Goal: Information Seeking & Learning: Learn about a topic

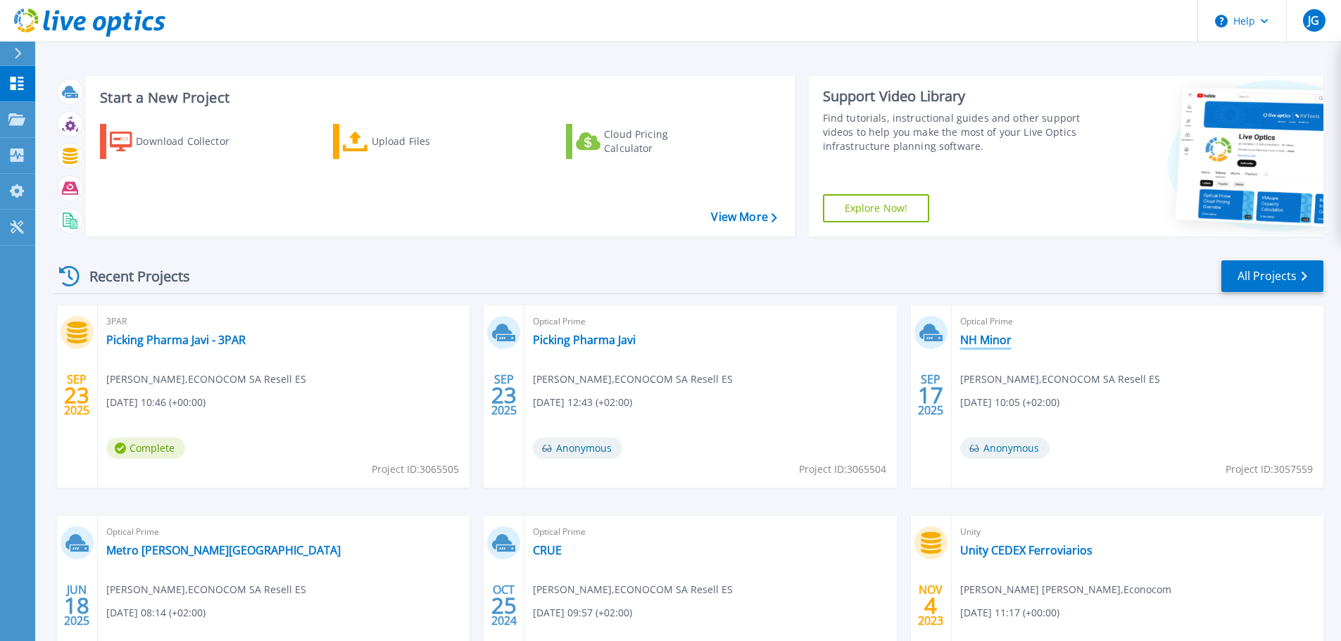
click at [983, 346] on link "NH Minor" at bounding box center [985, 340] width 51 height 14
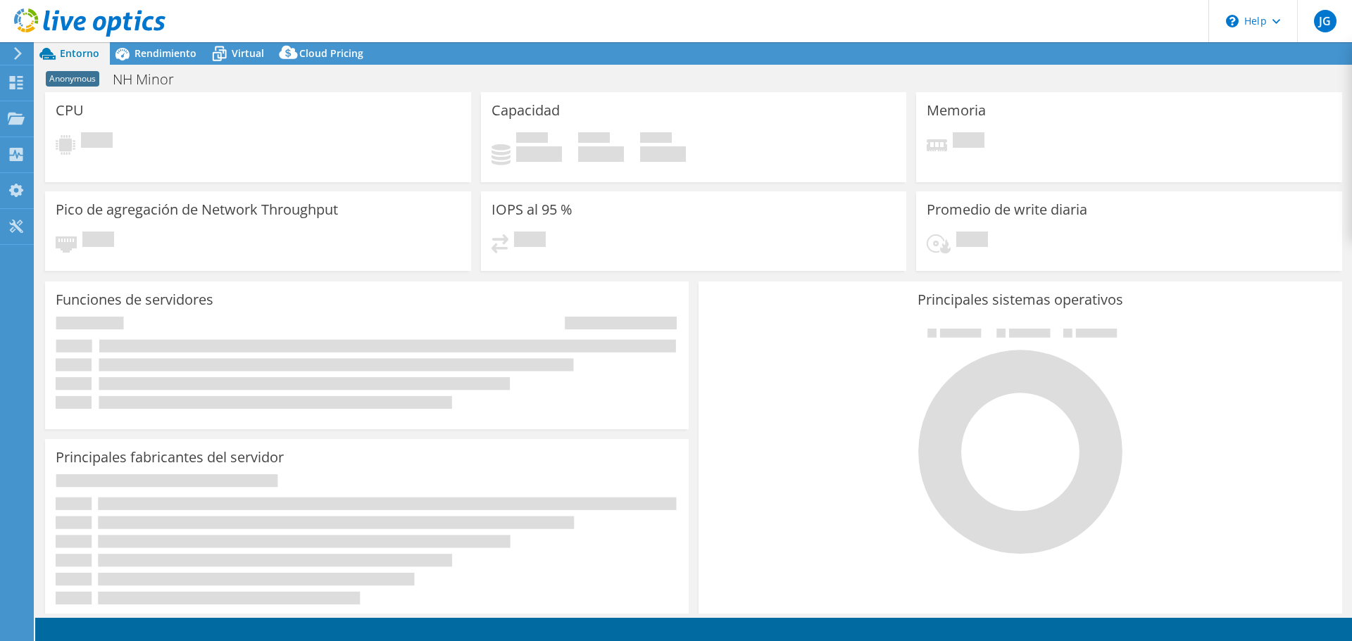
select select "USD"
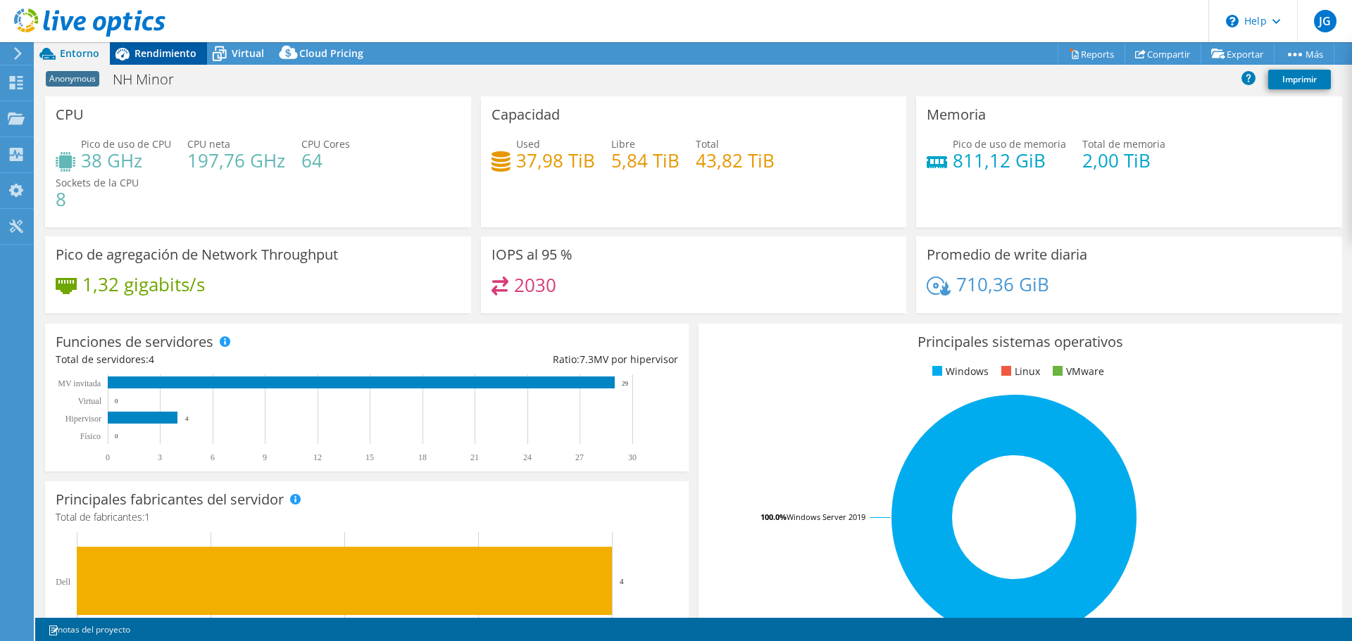
click at [166, 48] on span "Rendimiento" at bounding box center [165, 52] width 62 height 13
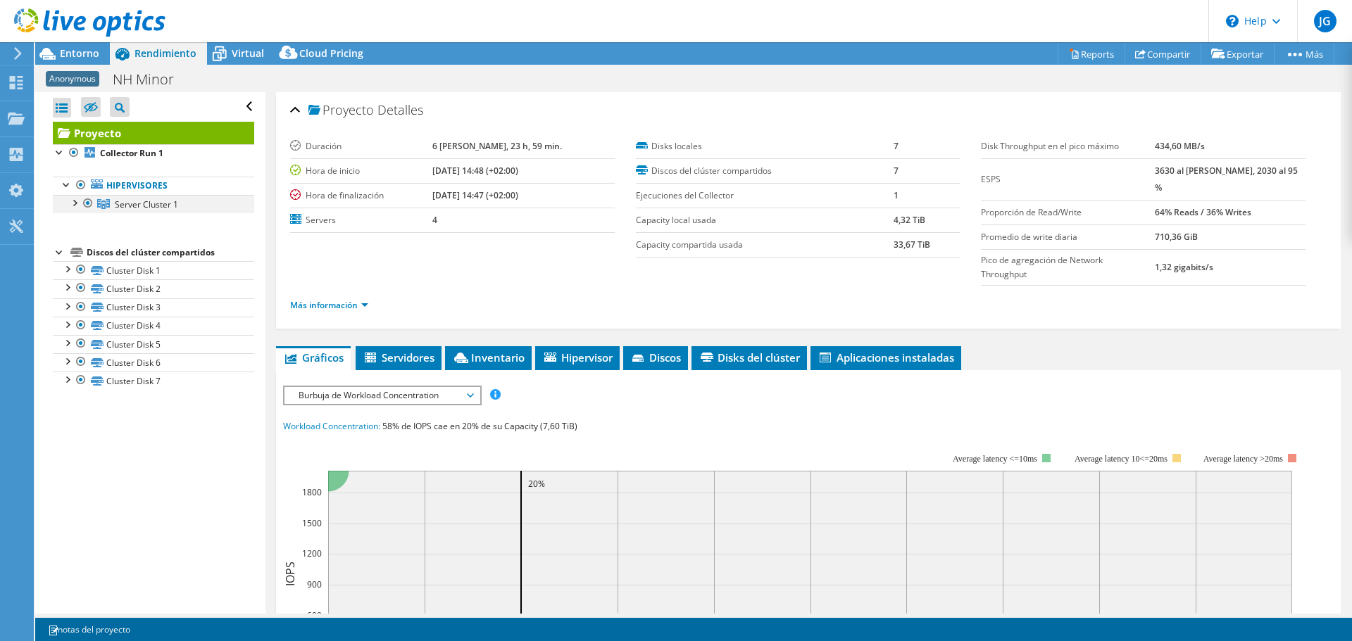
click at [72, 206] on div at bounding box center [74, 202] width 14 height 14
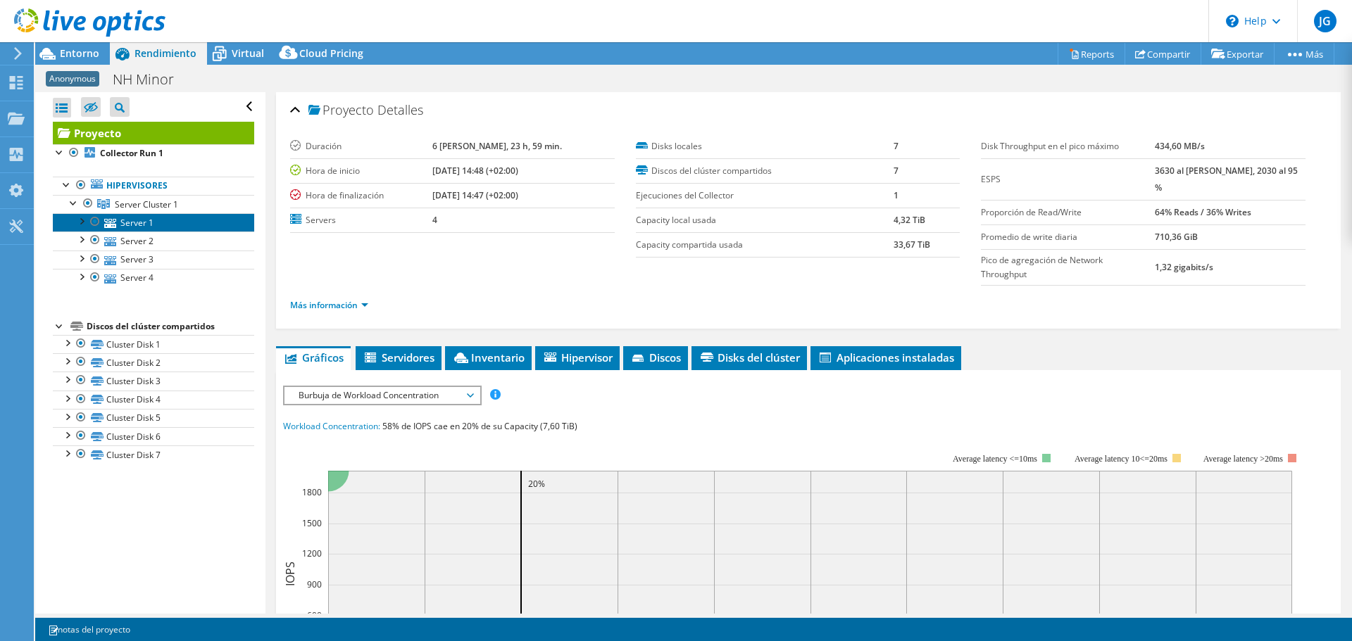
click at [153, 225] on link "Server 1" at bounding box center [153, 222] width 201 height 18
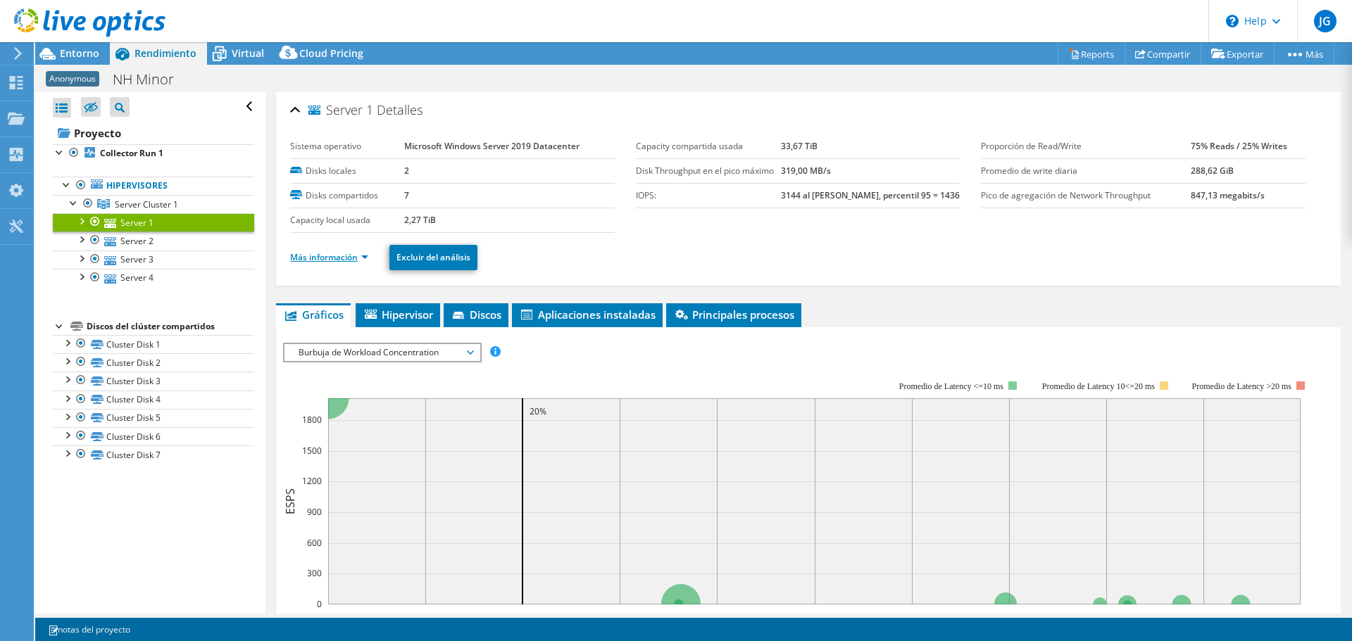
click at [350, 260] on link "Más información" at bounding box center [329, 257] width 78 height 12
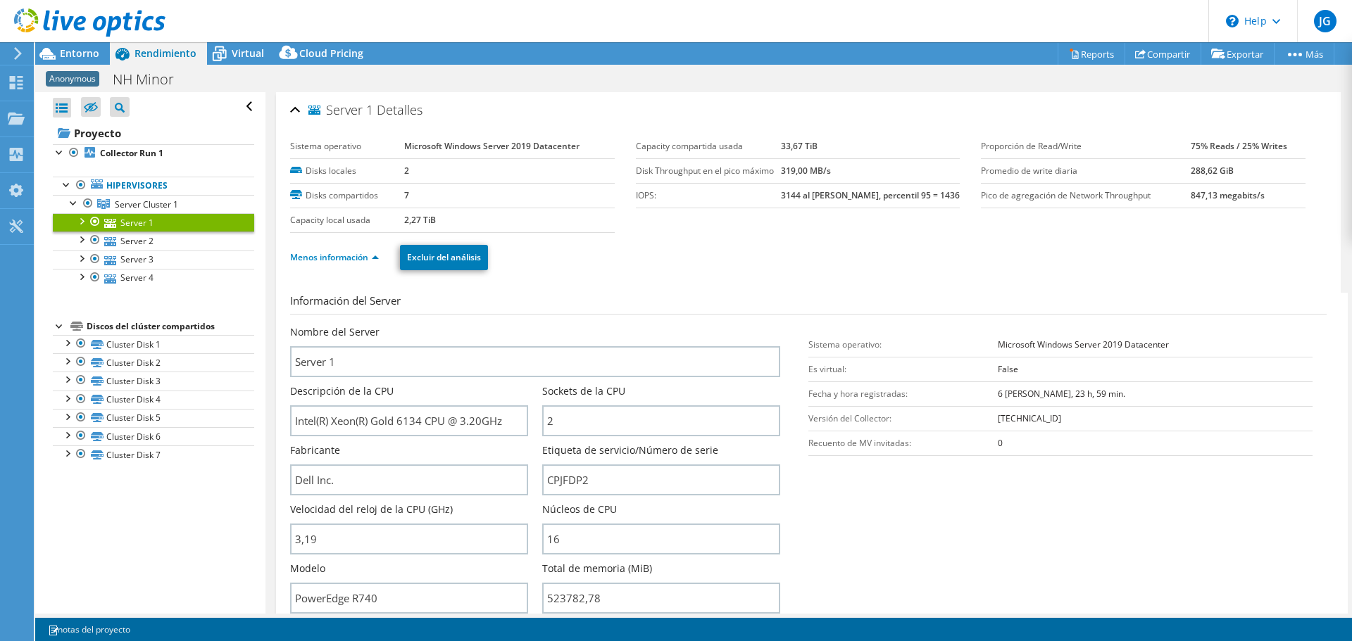
click at [154, 58] on span "Rendimiento" at bounding box center [165, 52] width 62 height 13
click at [71, 56] on span "Entorno" at bounding box center [79, 52] width 39 height 13
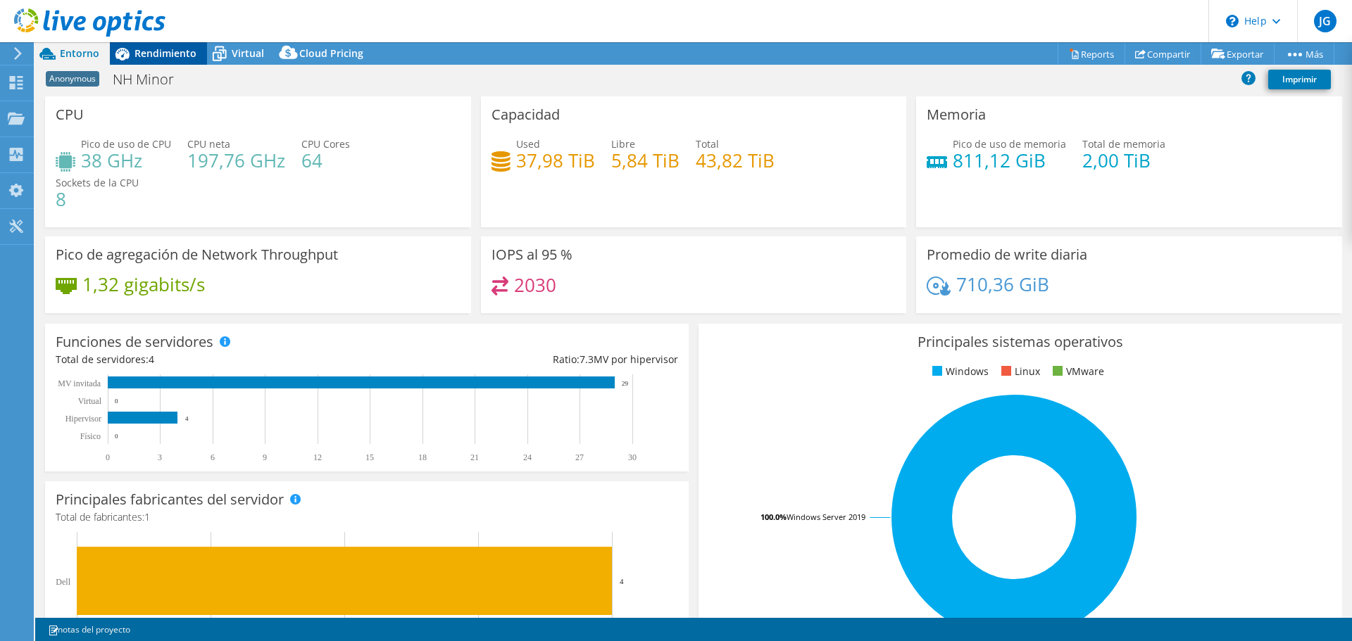
click at [148, 47] on span "Rendimiento" at bounding box center [165, 52] width 62 height 13
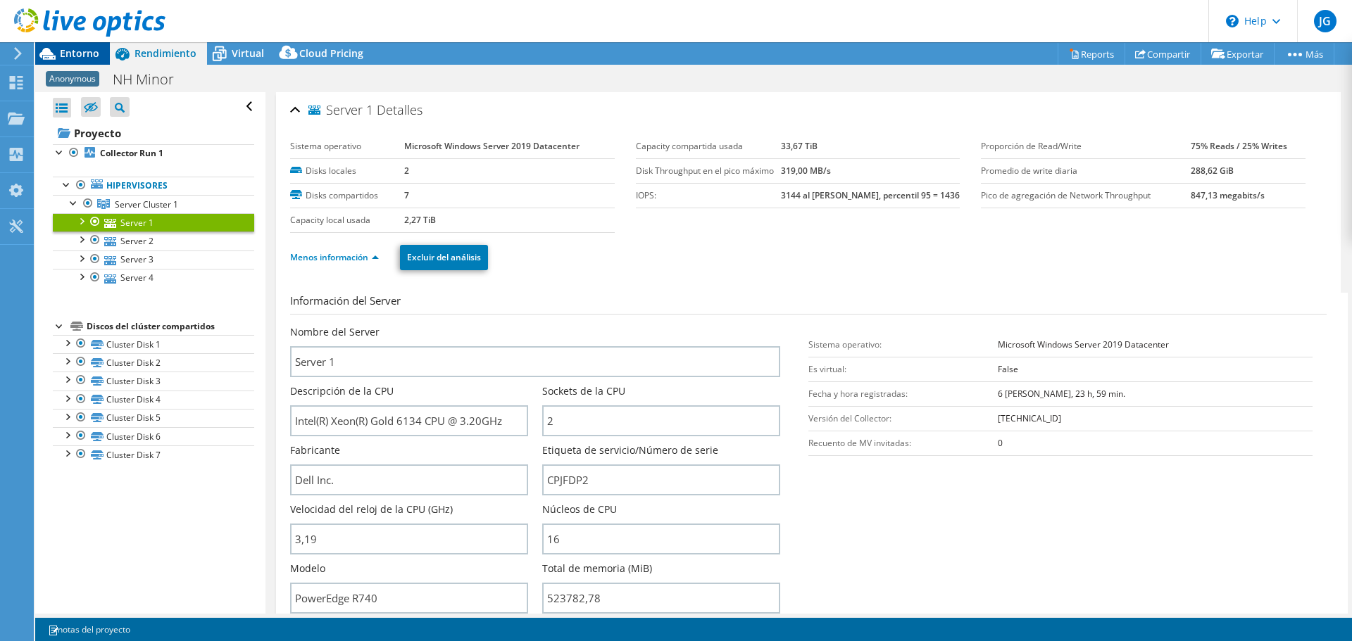
click at [75, 57] on span "Entorno" at bounding box center [79, 52] width 39 height 13
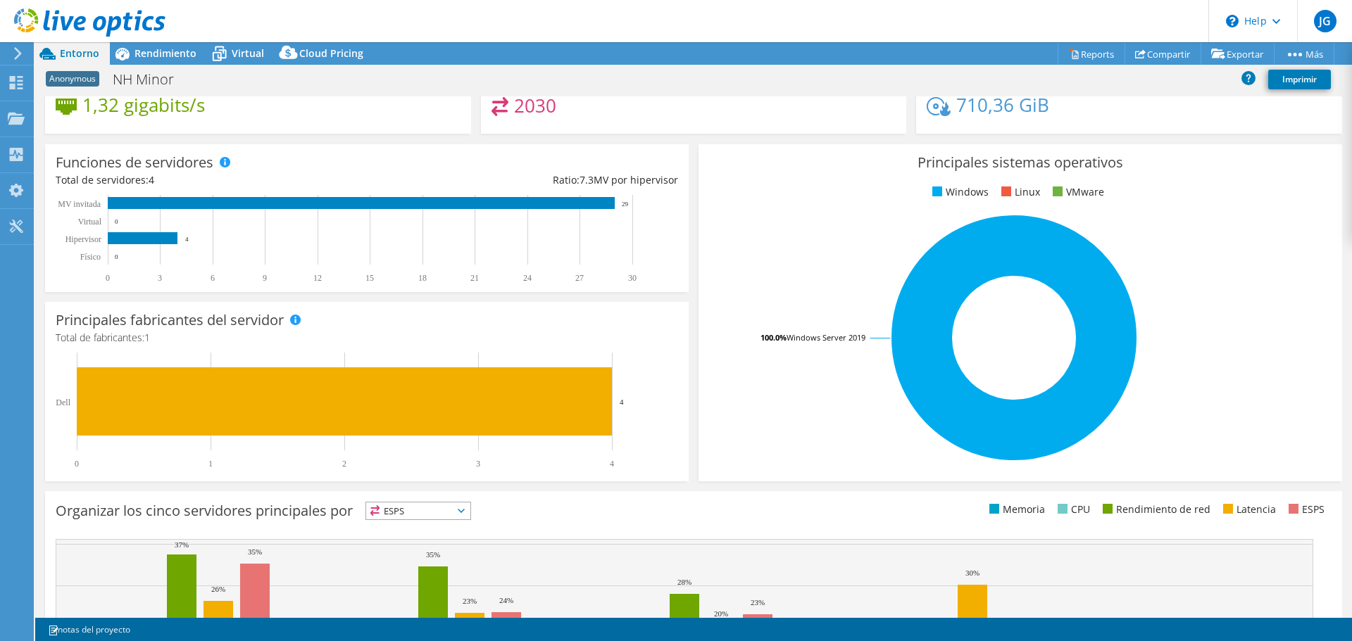
scroll to position [56, 0]
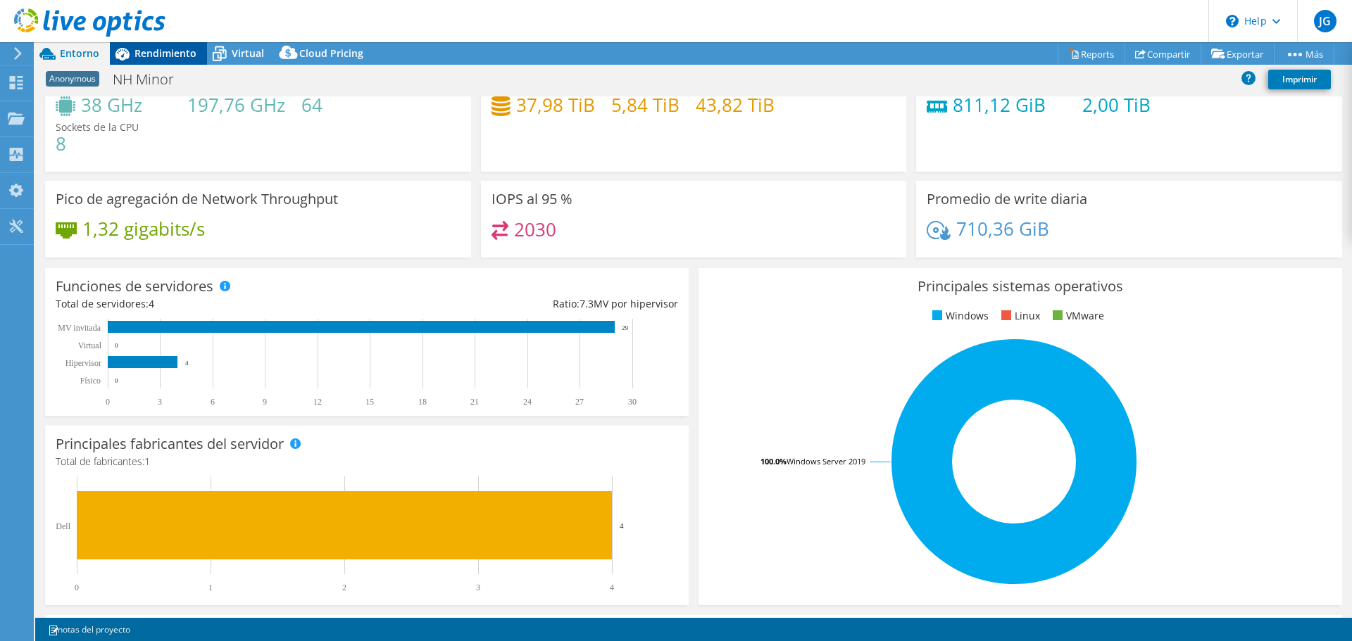
click at [153, 55] on span "Rendimiento" at bounding box center [165, 52] width 62 height 13
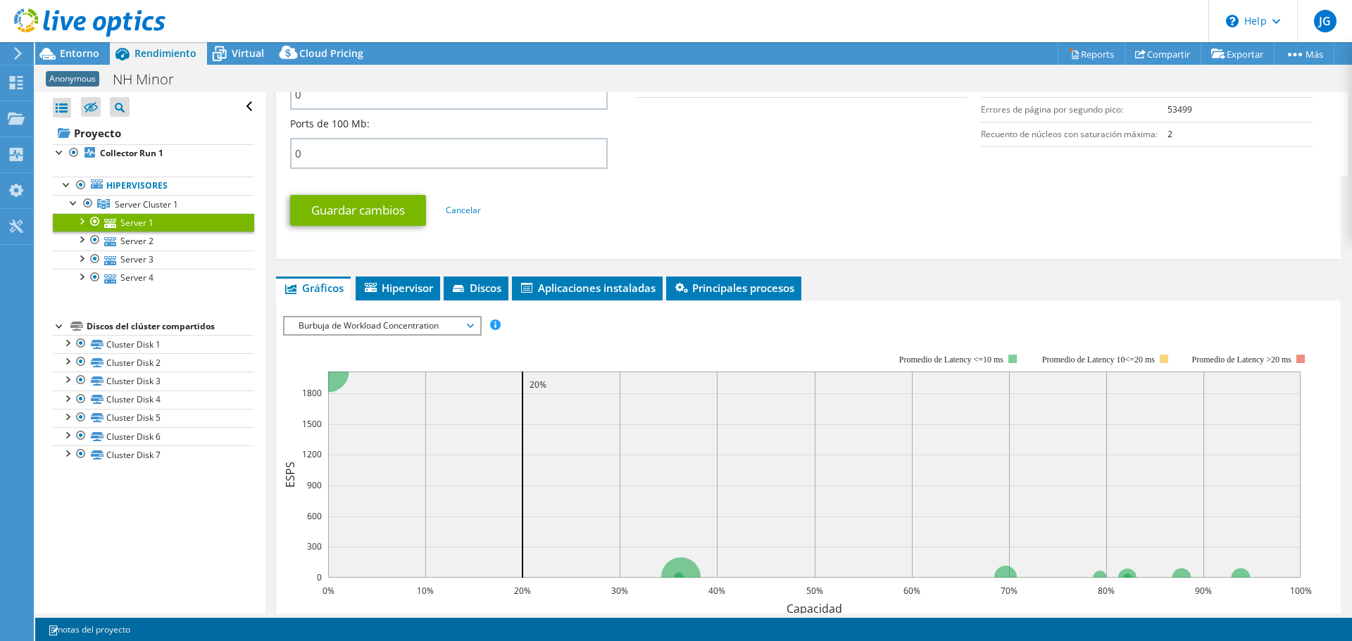
scroll to position [704, 0]
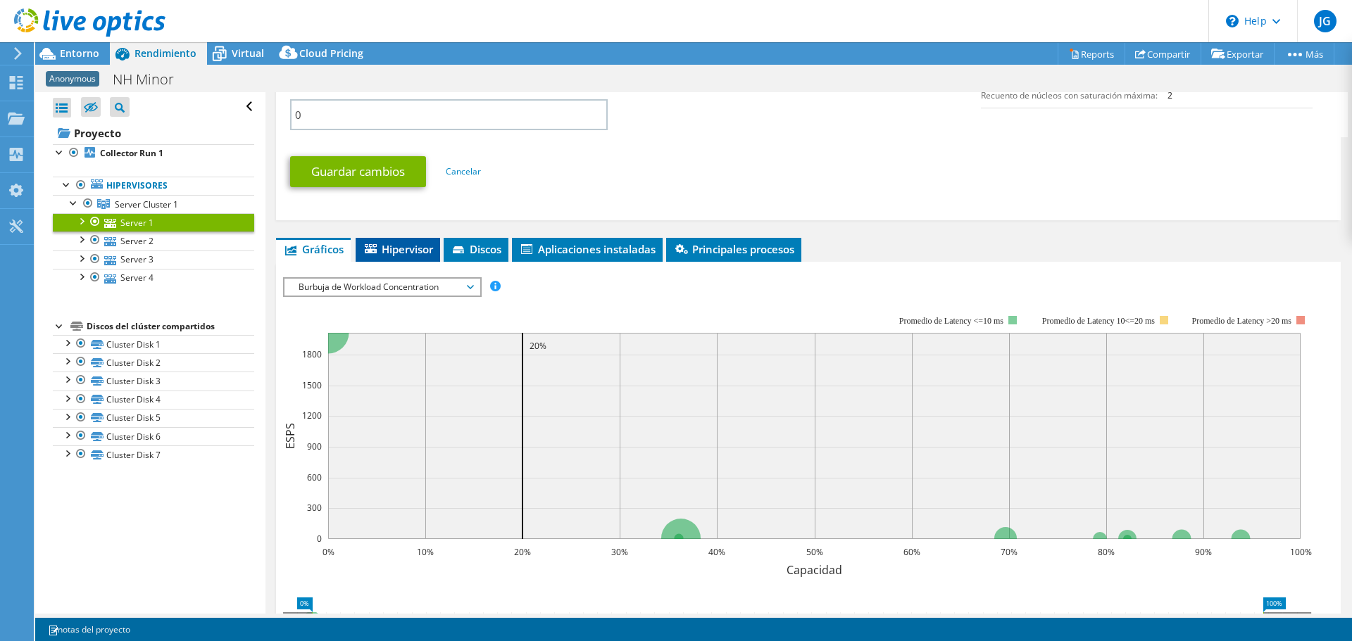
click at [421, 253] on span "Hipervisor" at bounding box center [398, 249] width 70 height 14
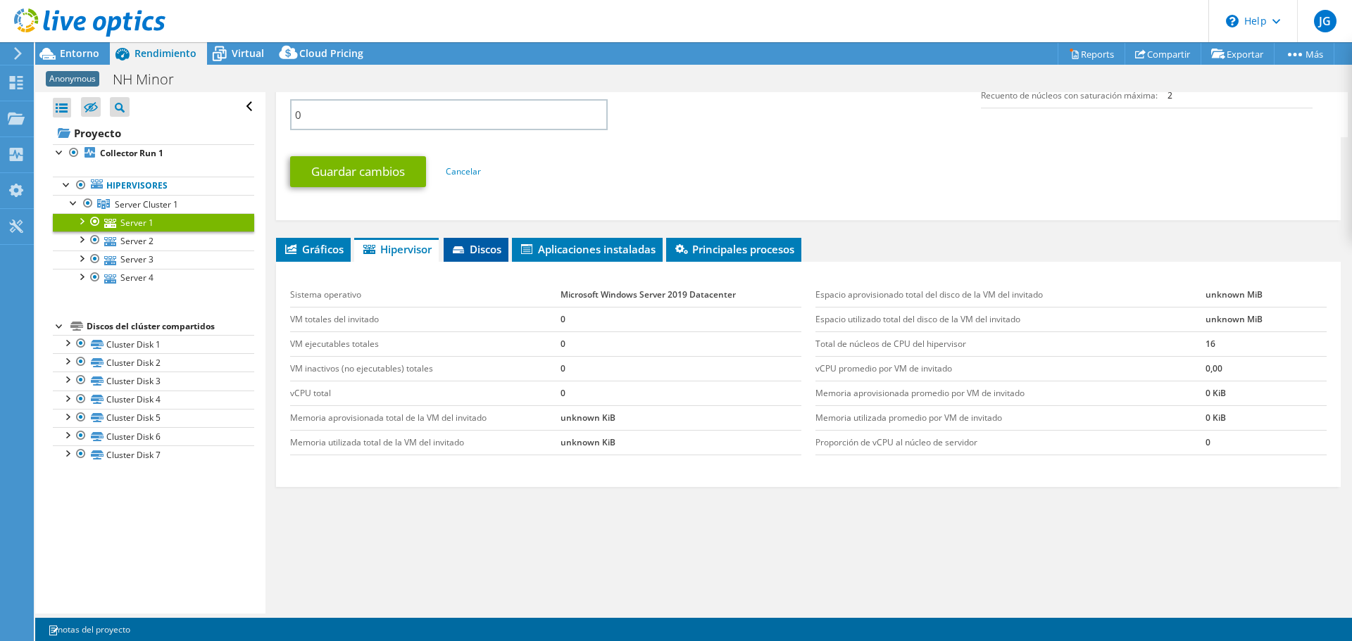
click at [460, 247] on icon at bounding box center [458, 249] width 11 height 7
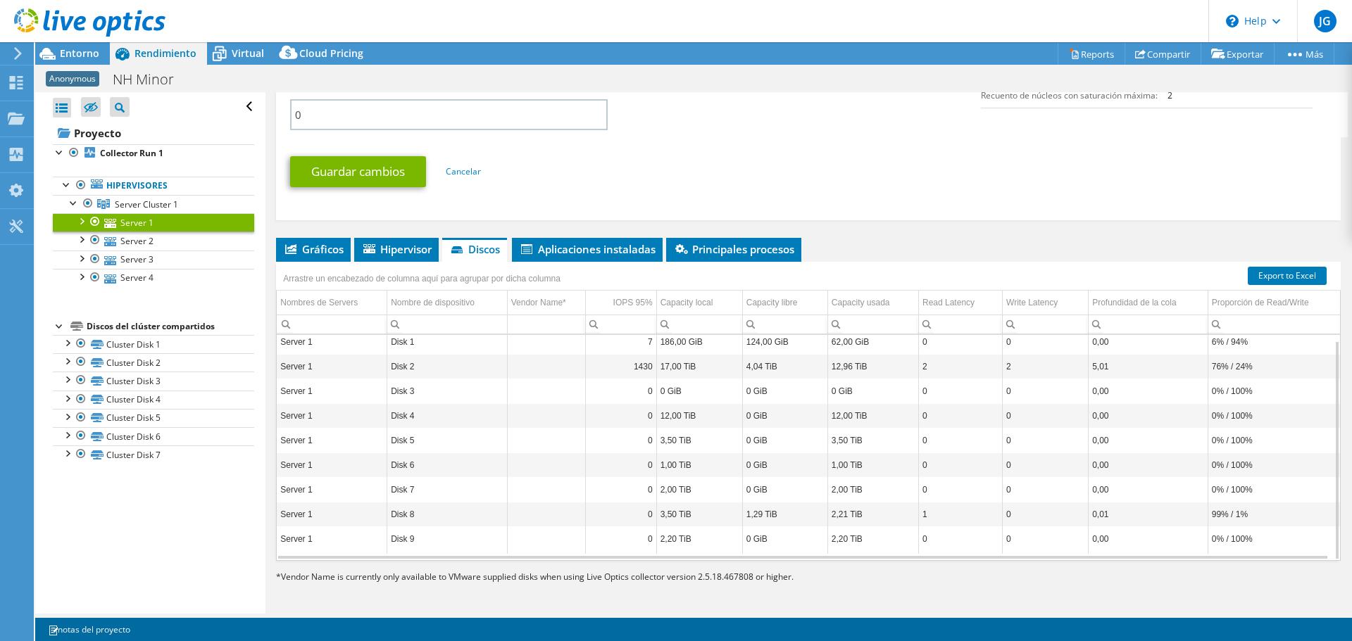
scroll to position [705, 0]
click at [580, 251] on span "Aplicaciones instaladas" at bounding box center [587, 248] width 137 height 14
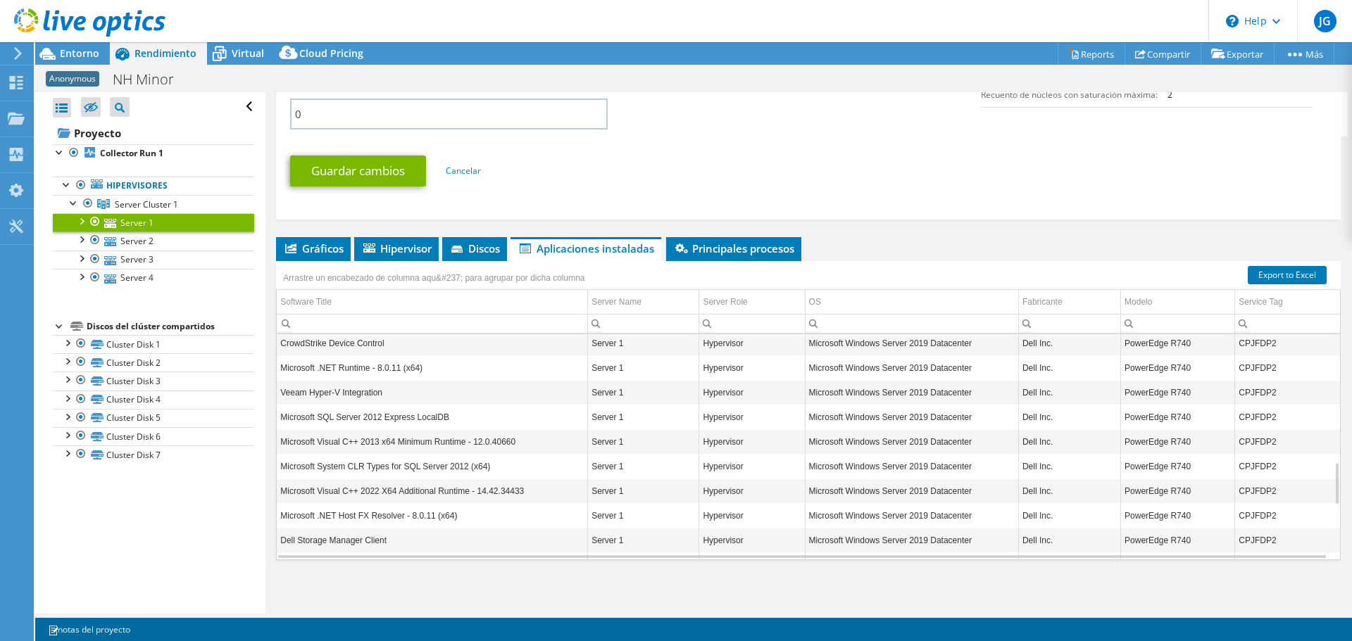
scroll to position [964, 0]
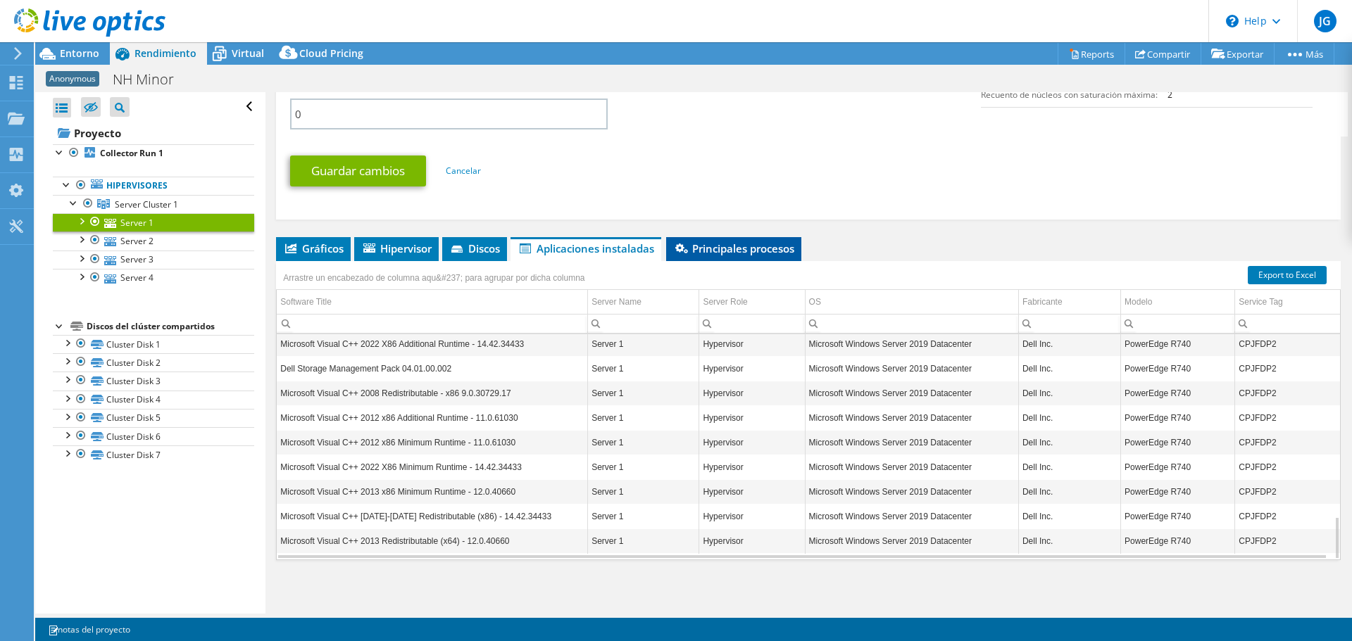
click at [764, 251] on span "Principales procesos" at bounding box center [733, 248] width 121 height 14
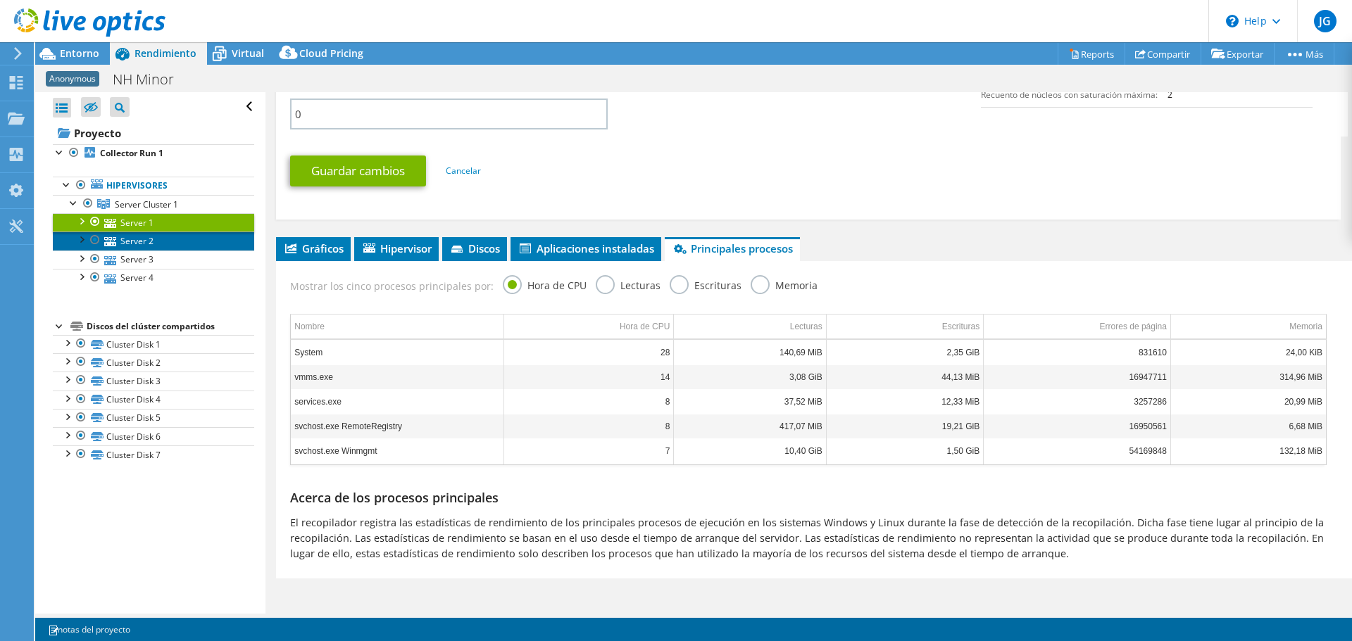
click at [132, 245] on link "Server 2" at bounding box center [153, 241] width 201 height 18
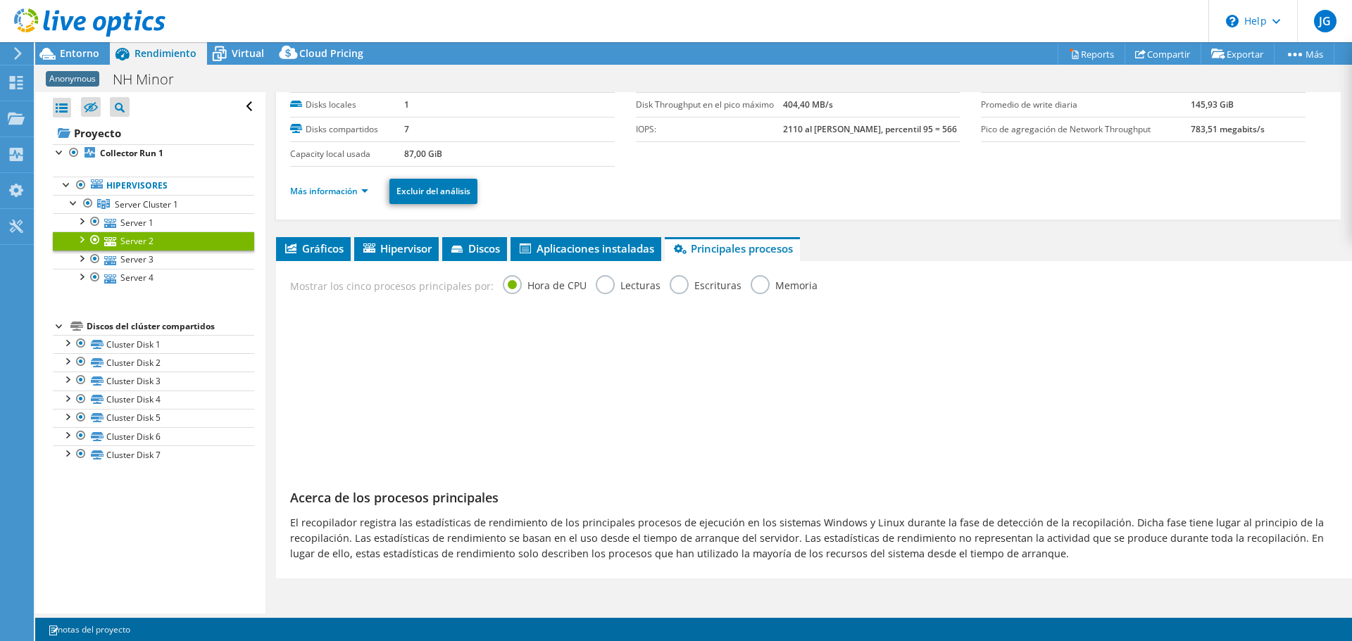
scroll to position [66, 0]
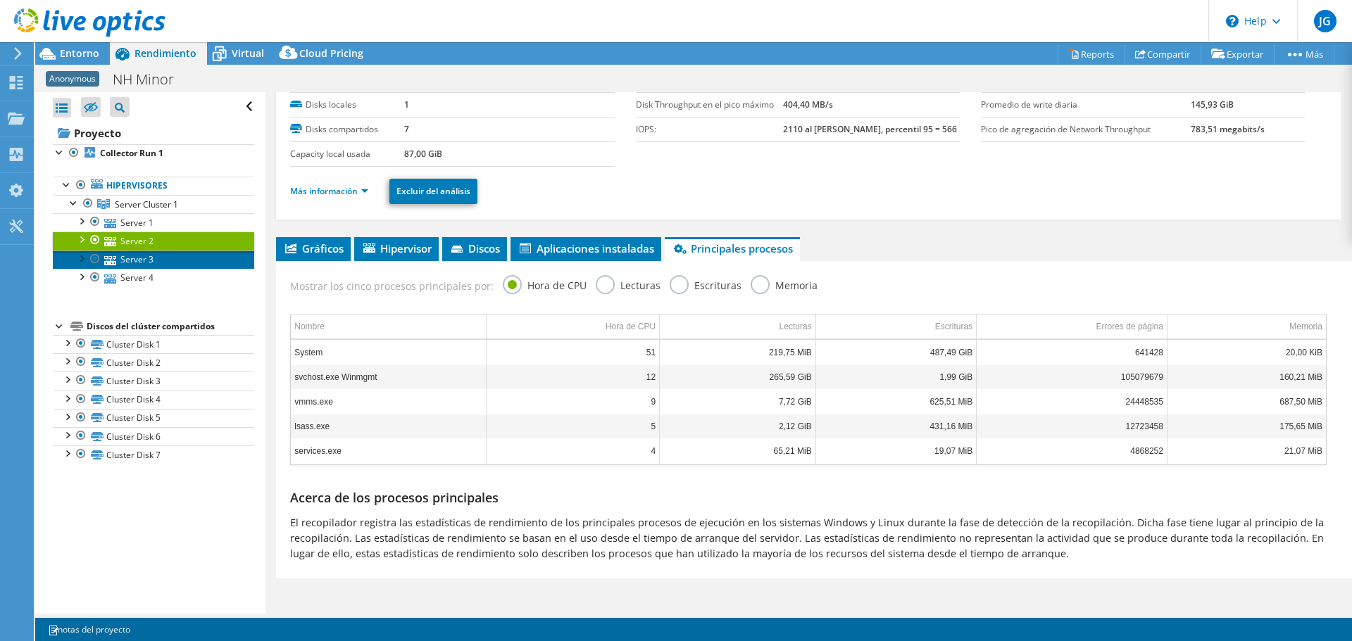
click at [120, 267] on link "Server 3" at bounding box center [153, 260] width 201 height 18
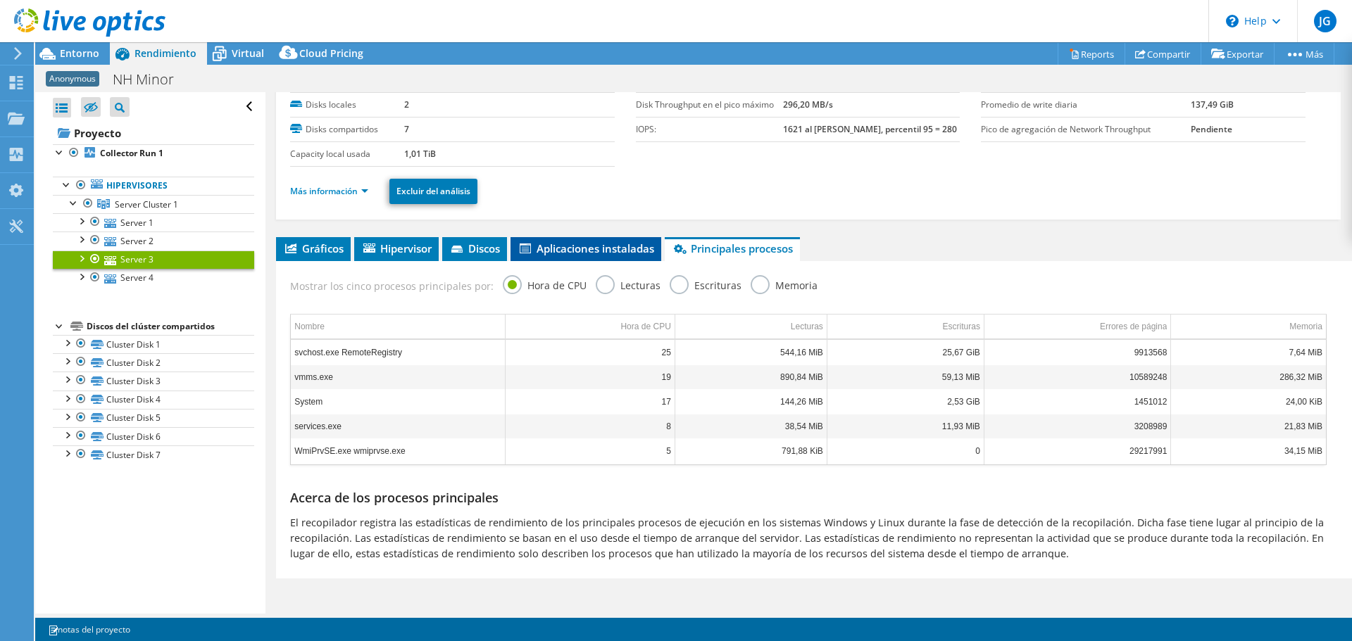
click at [543, 259] on li "Aplicaciones instaladas" at bounding box center [585, 249] width 151 height 24
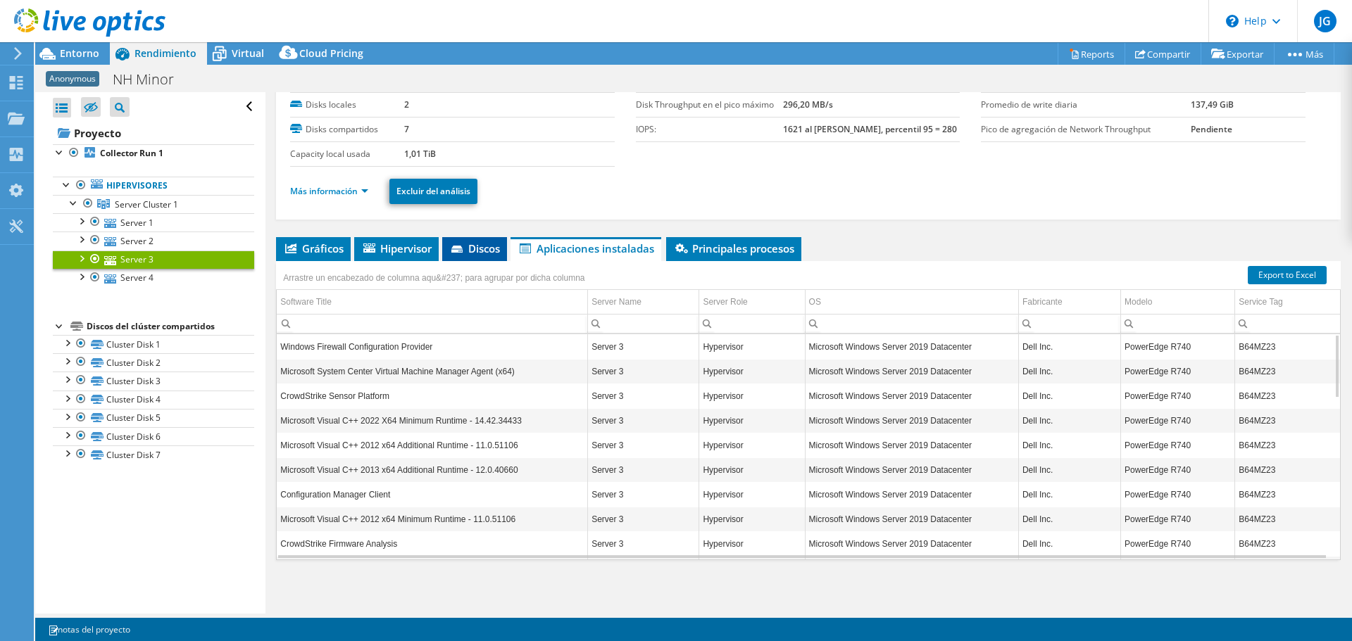
click at [494, 256] on li "Discos" at bounding box center [474, 249] width 65 height 24
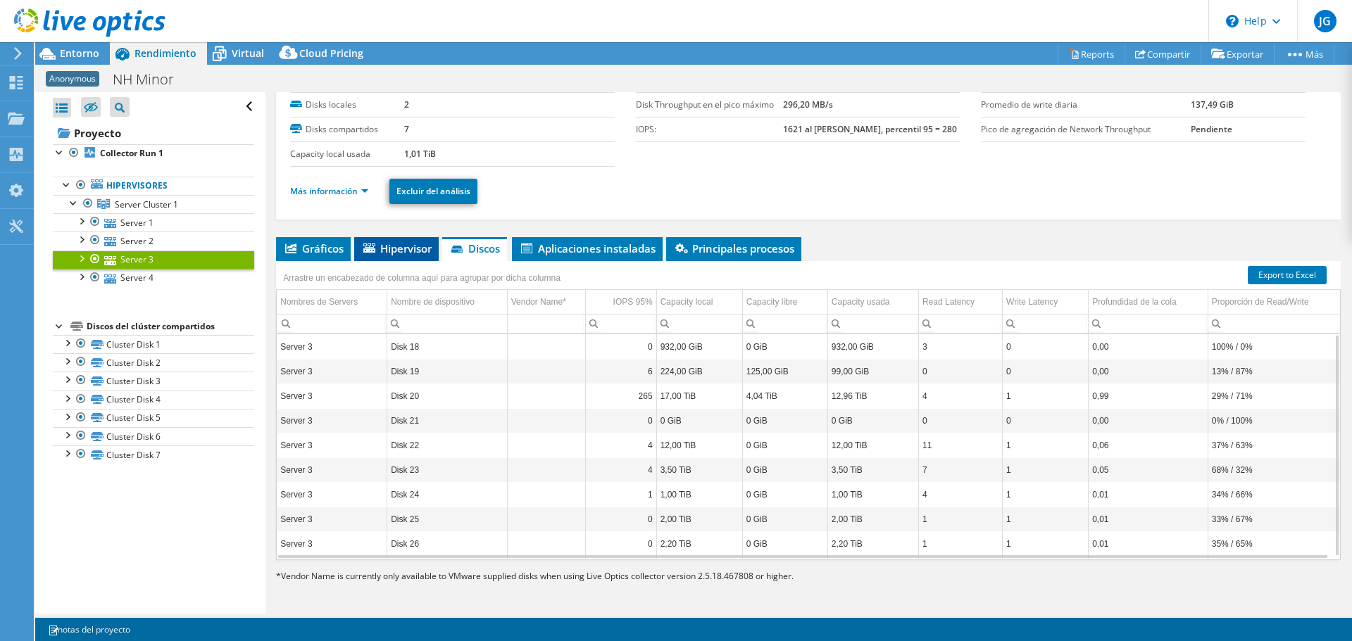
click at [429, 253] on span "Hipervisor" at bounding box center [396, 248] width 70 height 14
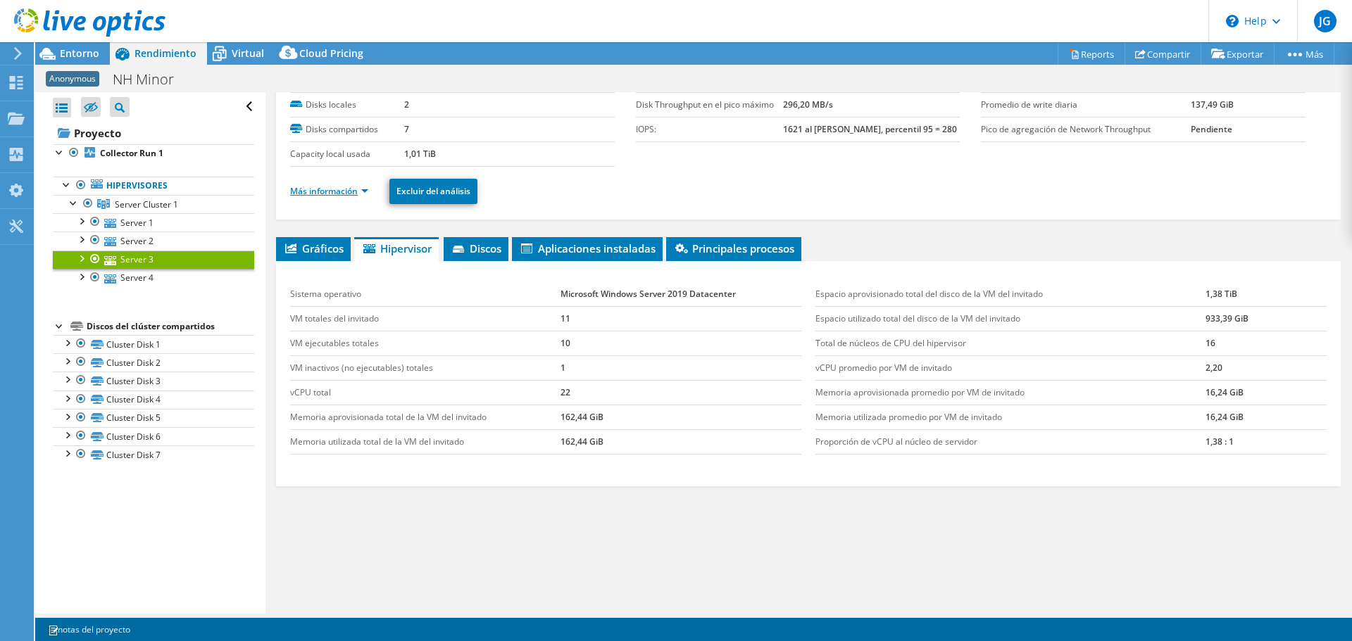
click at [329, 196] on link "Más información" at bounding box center [329, 191] width 78 height 12
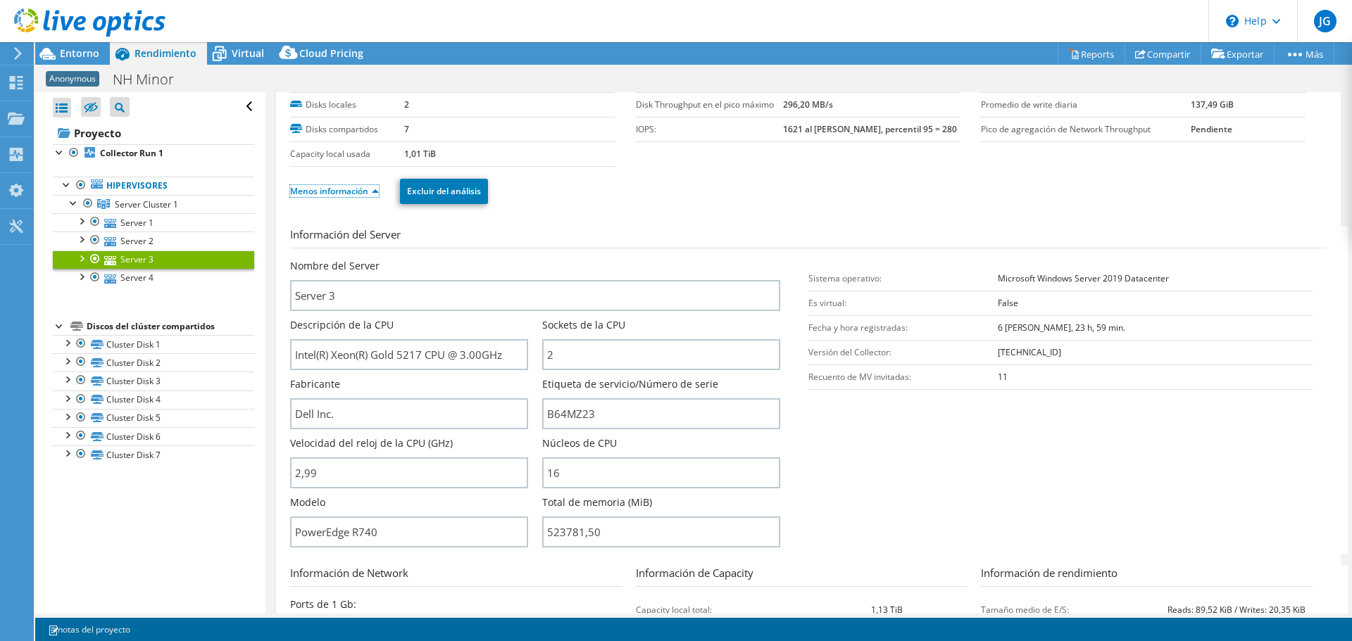
scroll to position [0, 0]
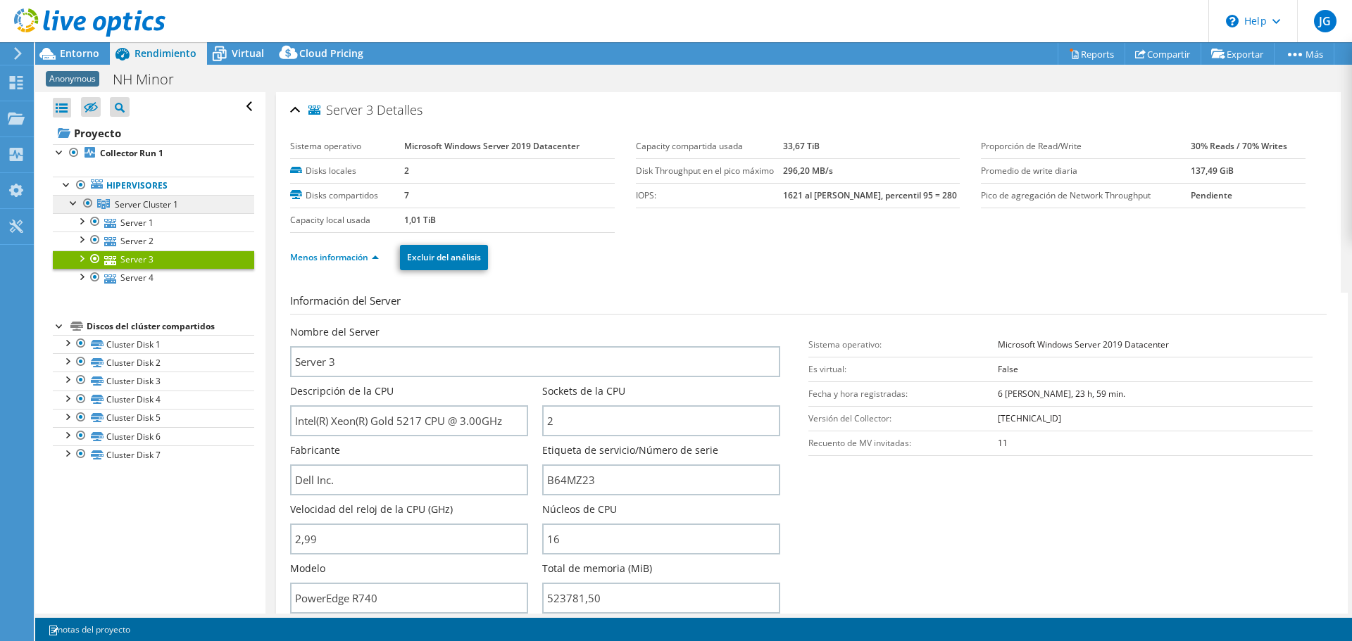
click at [149, 201] on span "Server Cluster 1" at bounding box center [146, 205] width 63 height 12
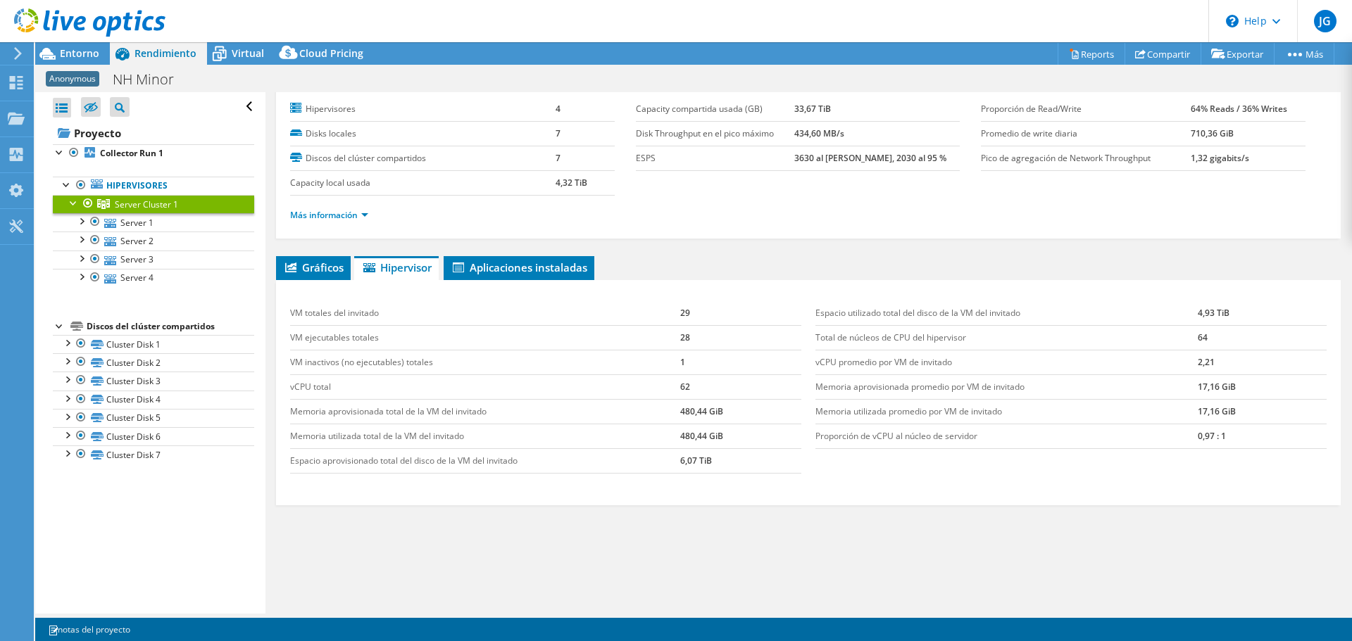
scroll to position [56, 0]
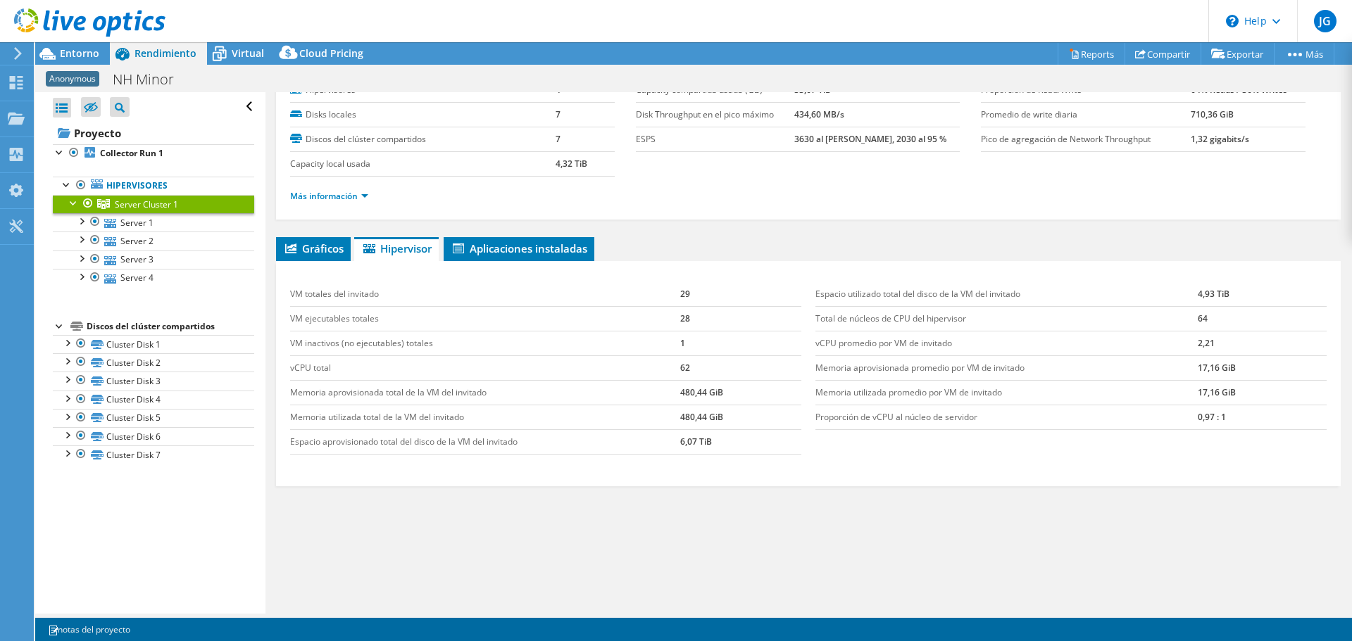
click at [325, 263] on div "VM totales del invitado 29 VM ejecutables totales 28 VM inactivos (no ejecutabl…" at bounding box center [808, 373] width 1064 height 225
click at [329, 253] on span "Gráficos" at bounding box center [313, 248] width 61 height 14
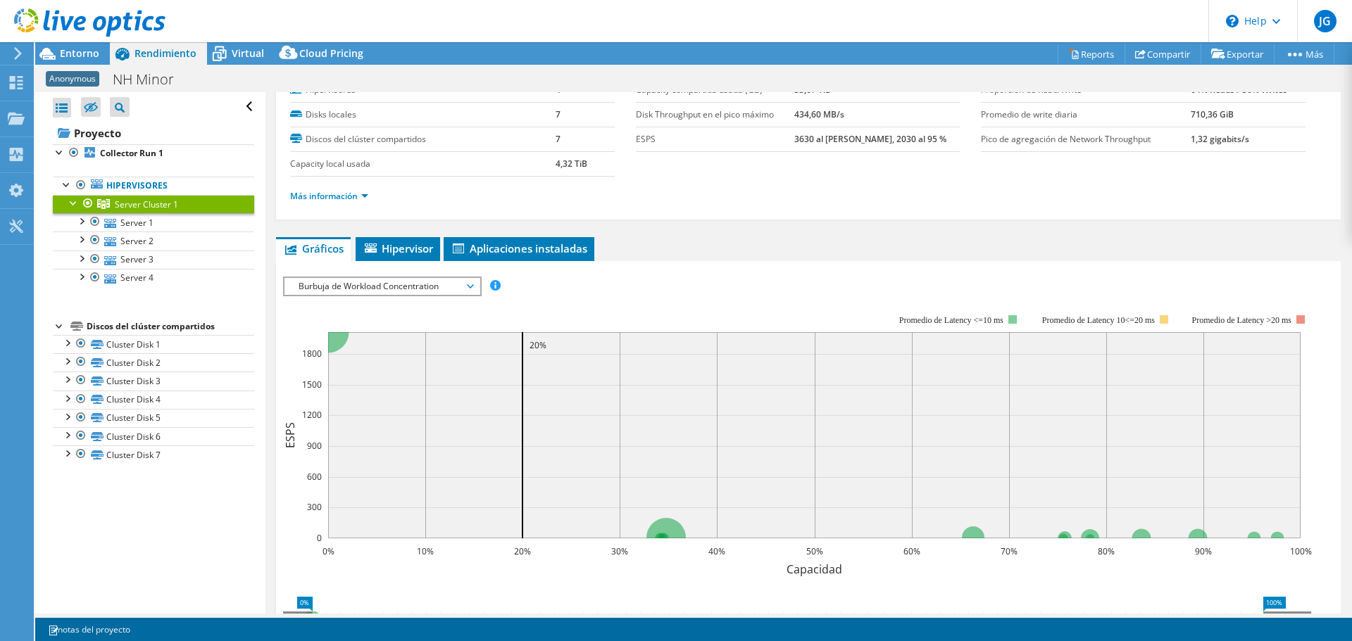
click at [409, 289] on span "Burbuja de Workload Concentration" at bounding box center [381, 286] width 181 height 17
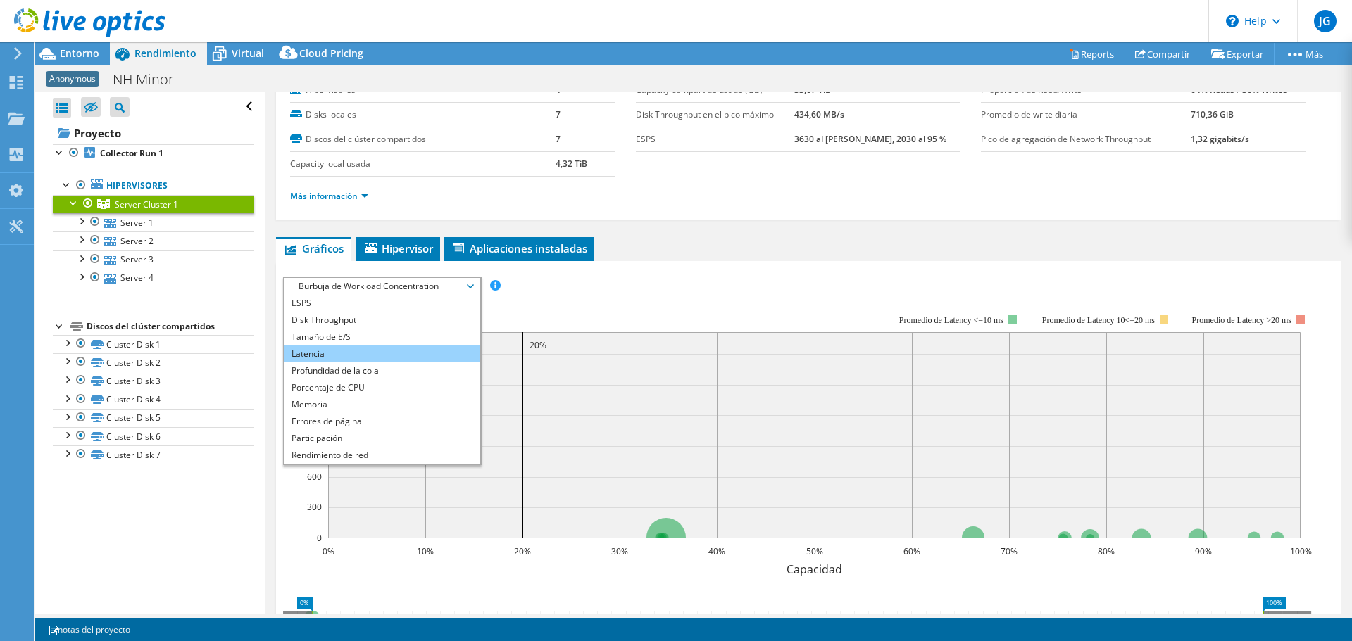
click at [313, 355] on li "Latencia" at bounding box center [381, 354] width 195 height 17
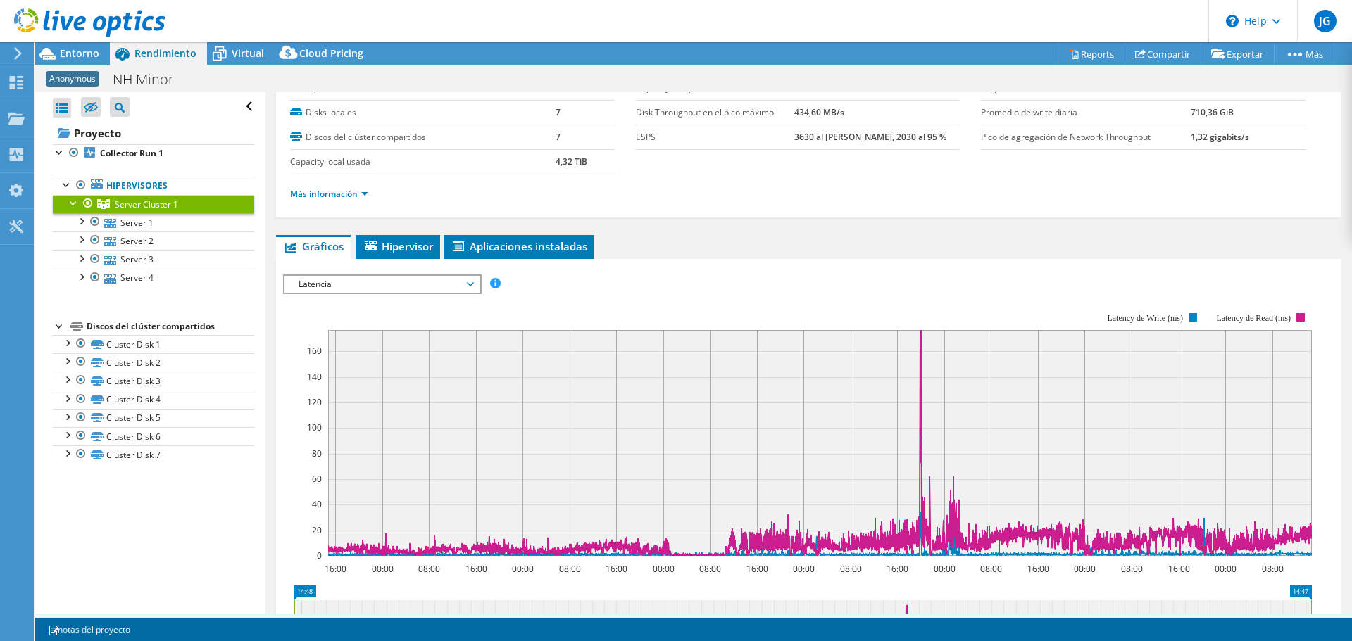
scroll to position [0, 0]
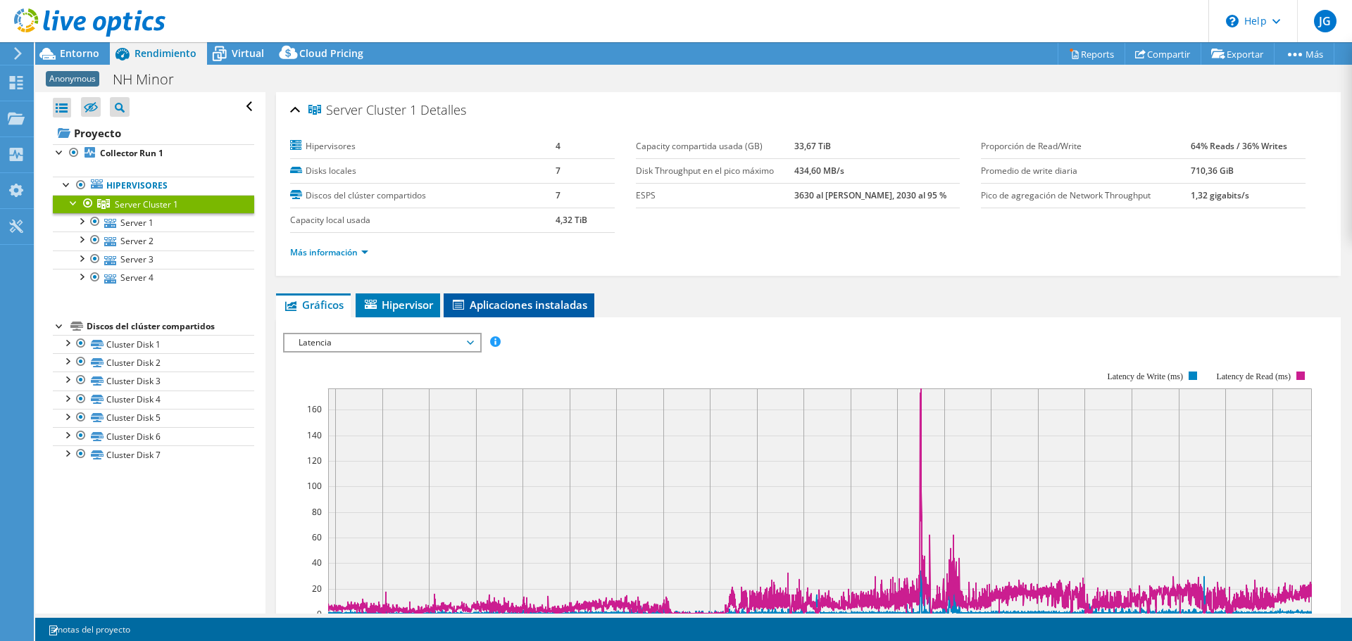
click at [562, 308] on span "Aplicaciones instaladas" at bounding box center [519, 305] width 137 height 14
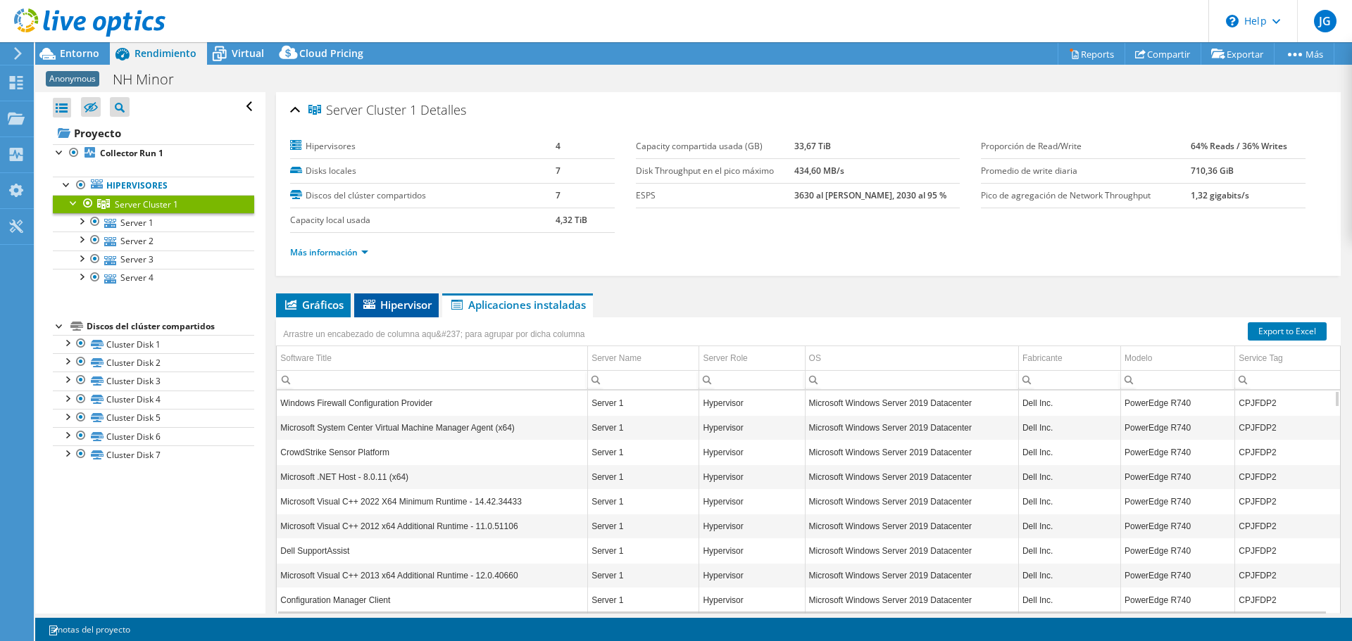
click at [385, 304] on span "Hipervisor" at bounding box center [396, 305] width 70 height 14
